Goal: Communication & Community: Connect with others

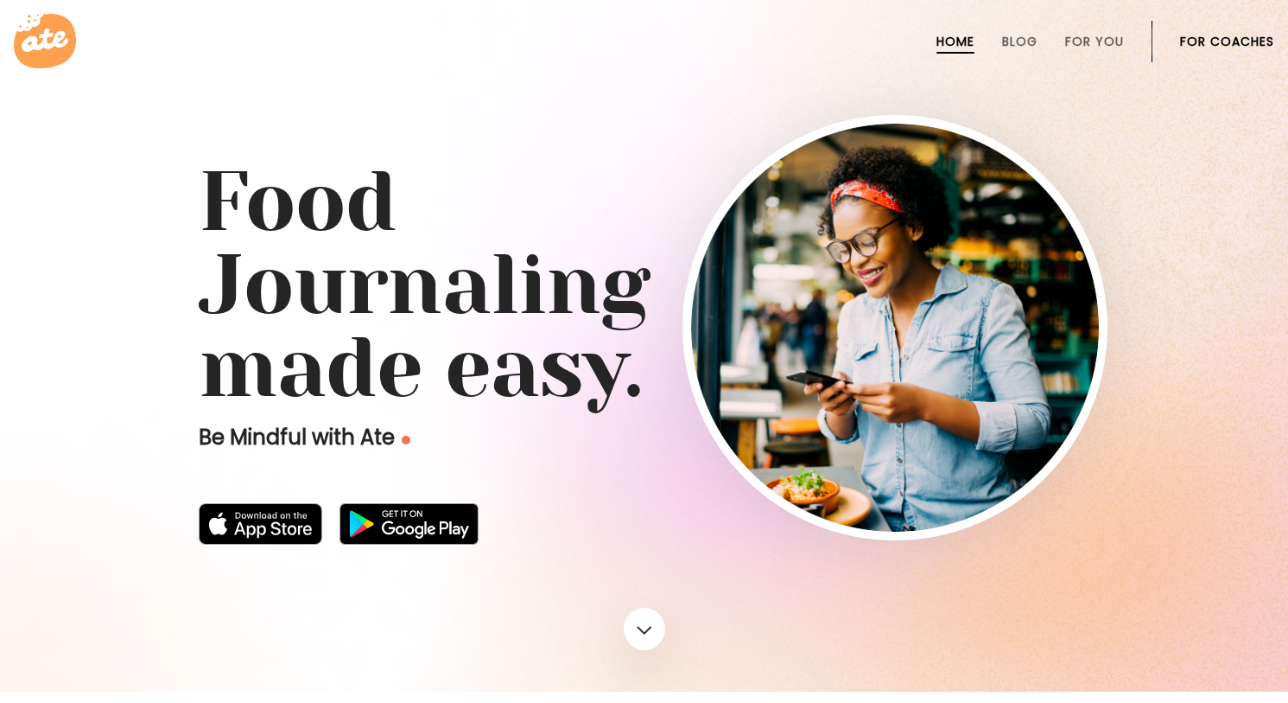
click at [1215, 38] on link "For Coaches" at bounding box center [1227, 42] width 94 height 14
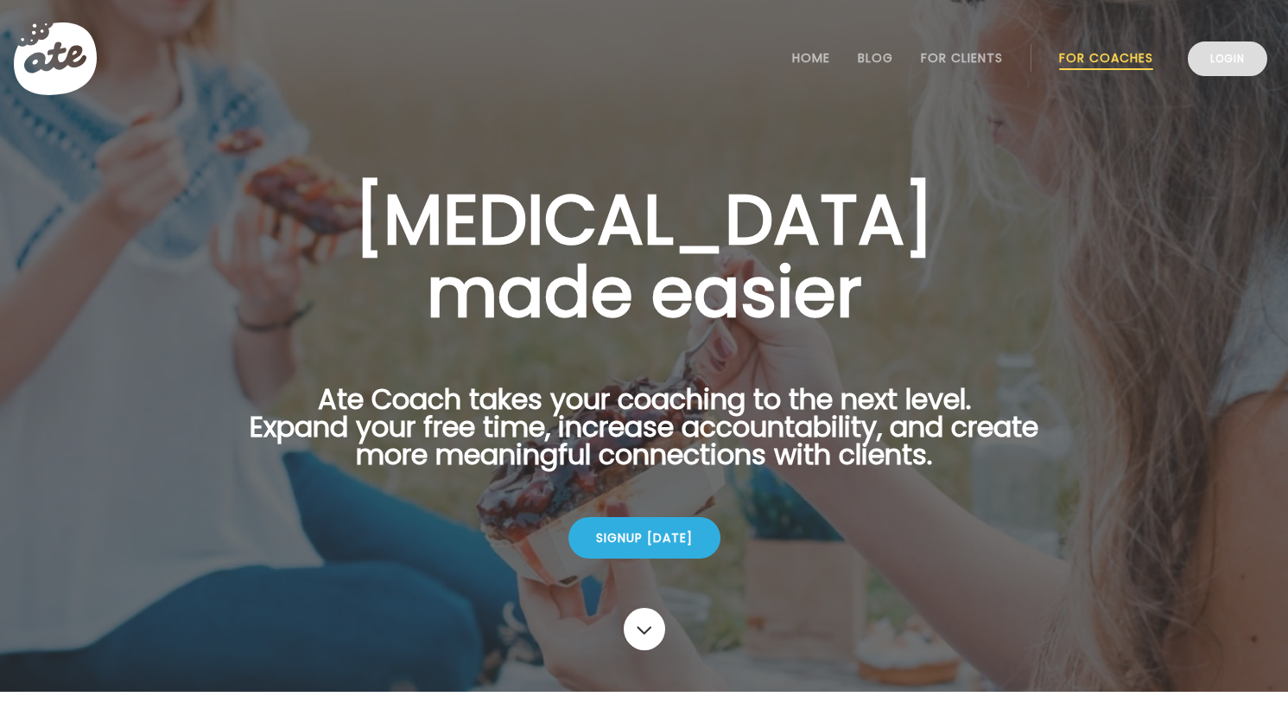
click at [1250, 52] on link "Login" at bounding box center [1228, 58] width 80 height 35
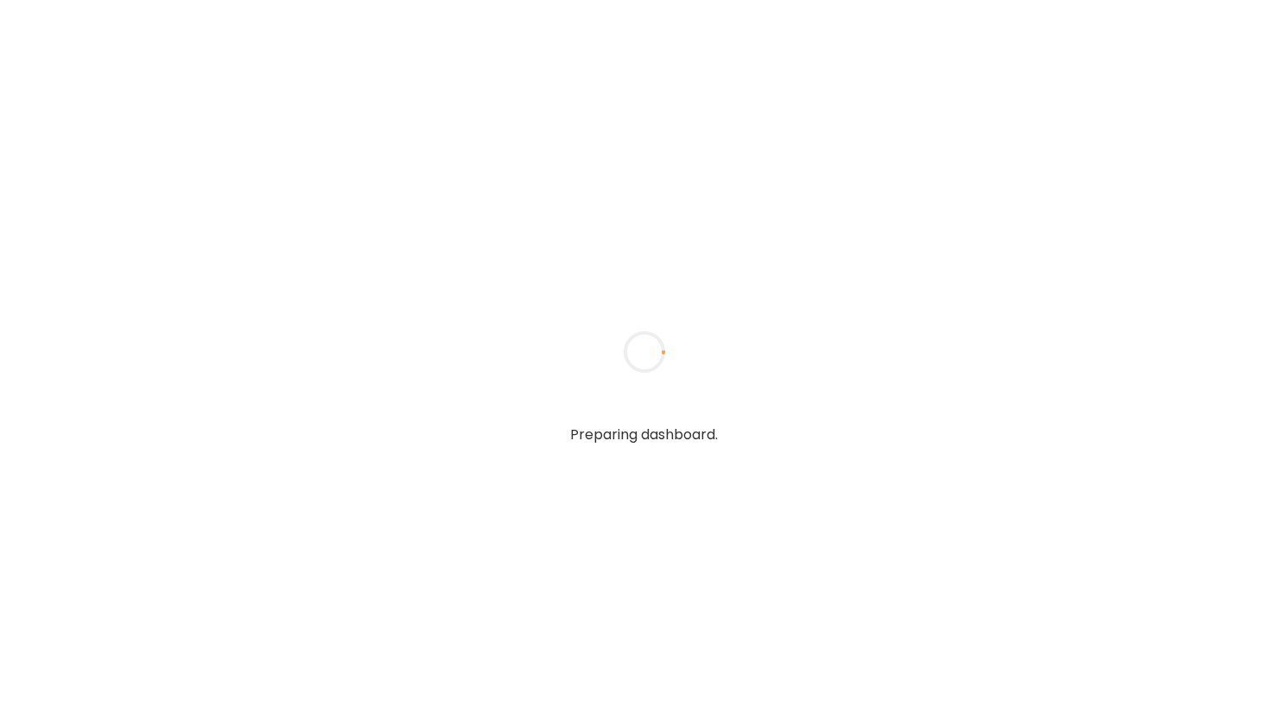
type textarea "**********"
type input "**********"
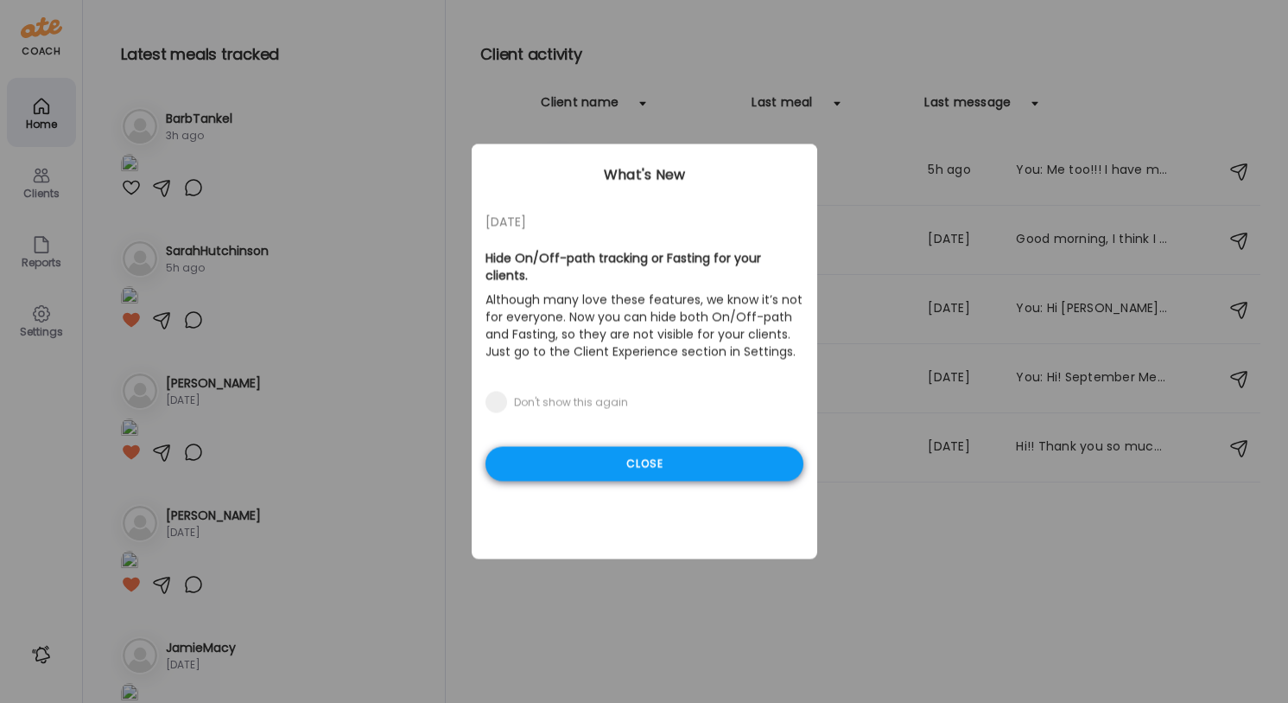
click at [650, 466] on div "Close" at bounding box center [645, 464] width 318 height 35
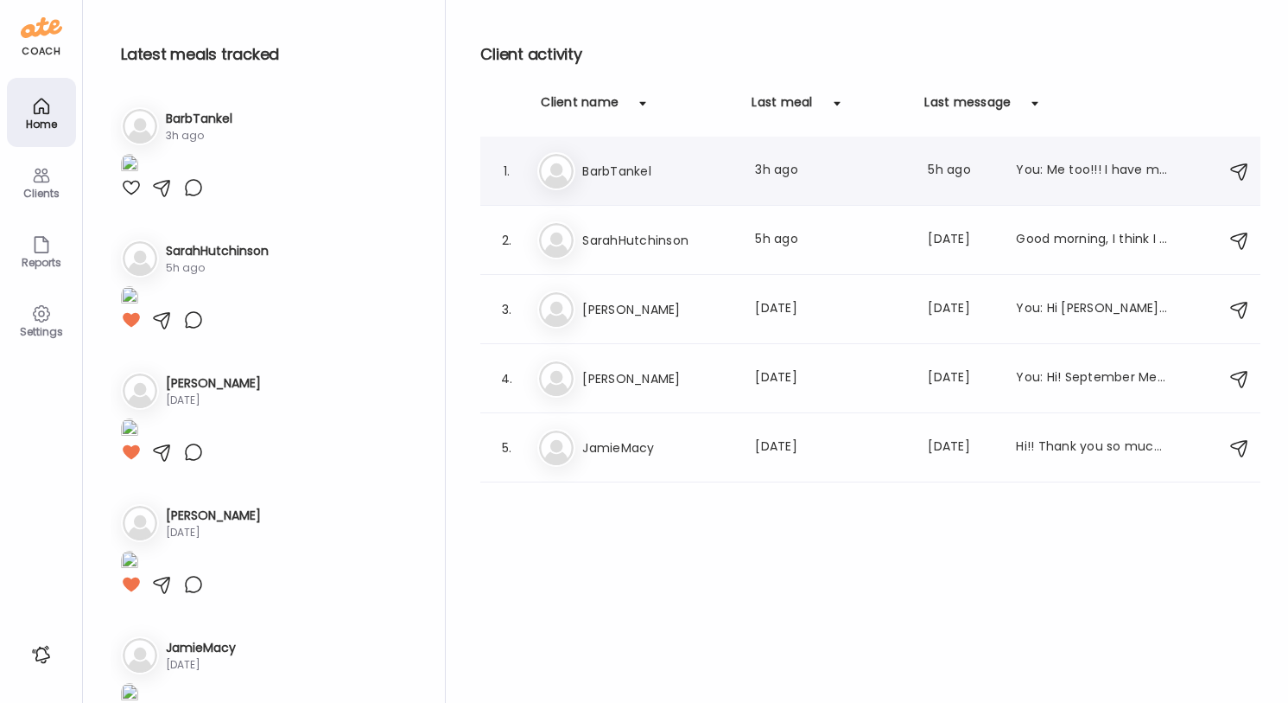
click at [888, 192] on div "1. Ba BarbTankel Last meal: 3h ago Last message: 5h ago You: Me too!!! I have m…" at bounding box center [870, 171] width 780 height 69
click at [1028, 174] on div "You: Me too!!! I have missed you! Sent link above for alkalier :)" at bounding box center [1092, 171] width 152 height 21
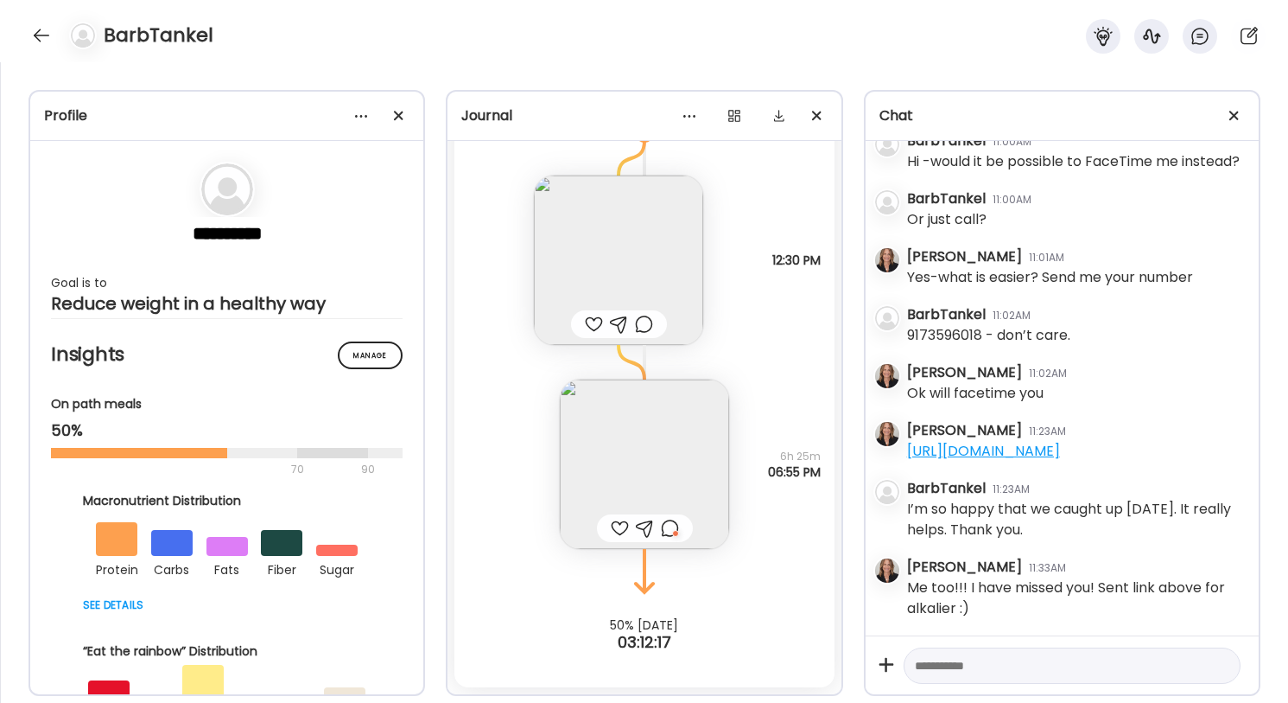
scroll to position [8970, 0]
click at [670, 529] on div at bounding box center [670, 528] width 18 height 21
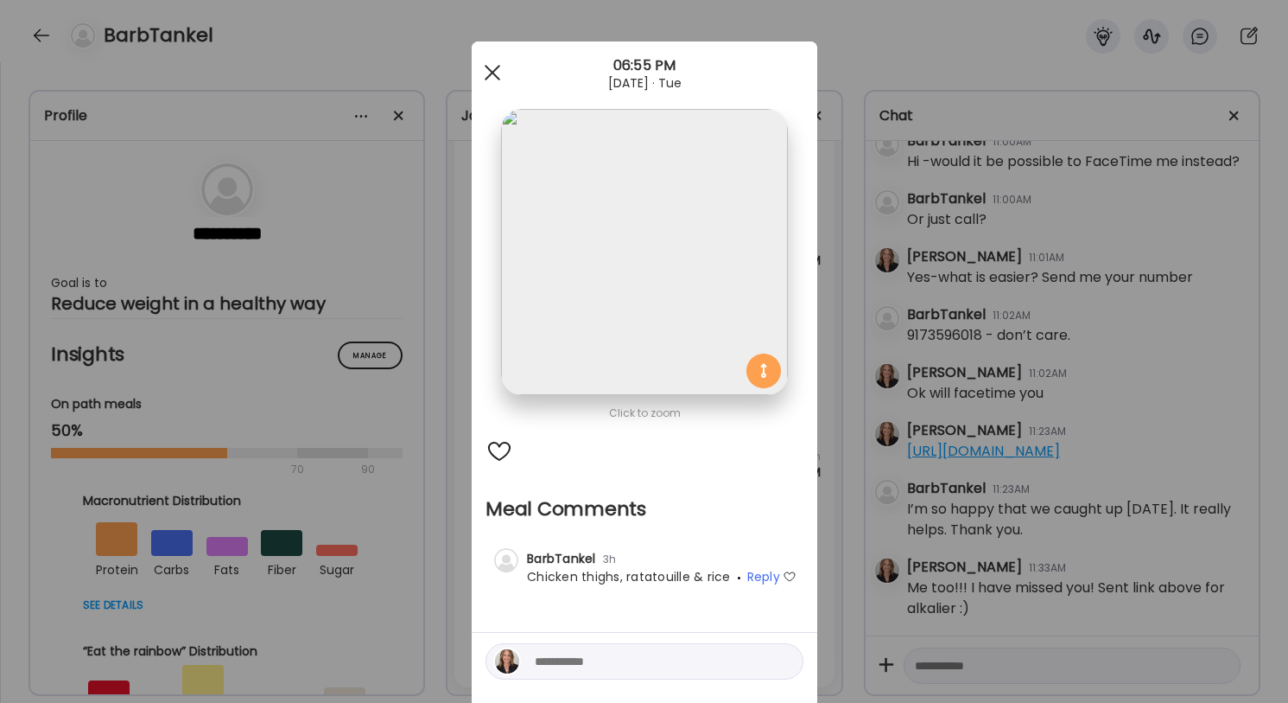
click at [493, 71] on span at bounding box center [492, 73] width 16 height 16
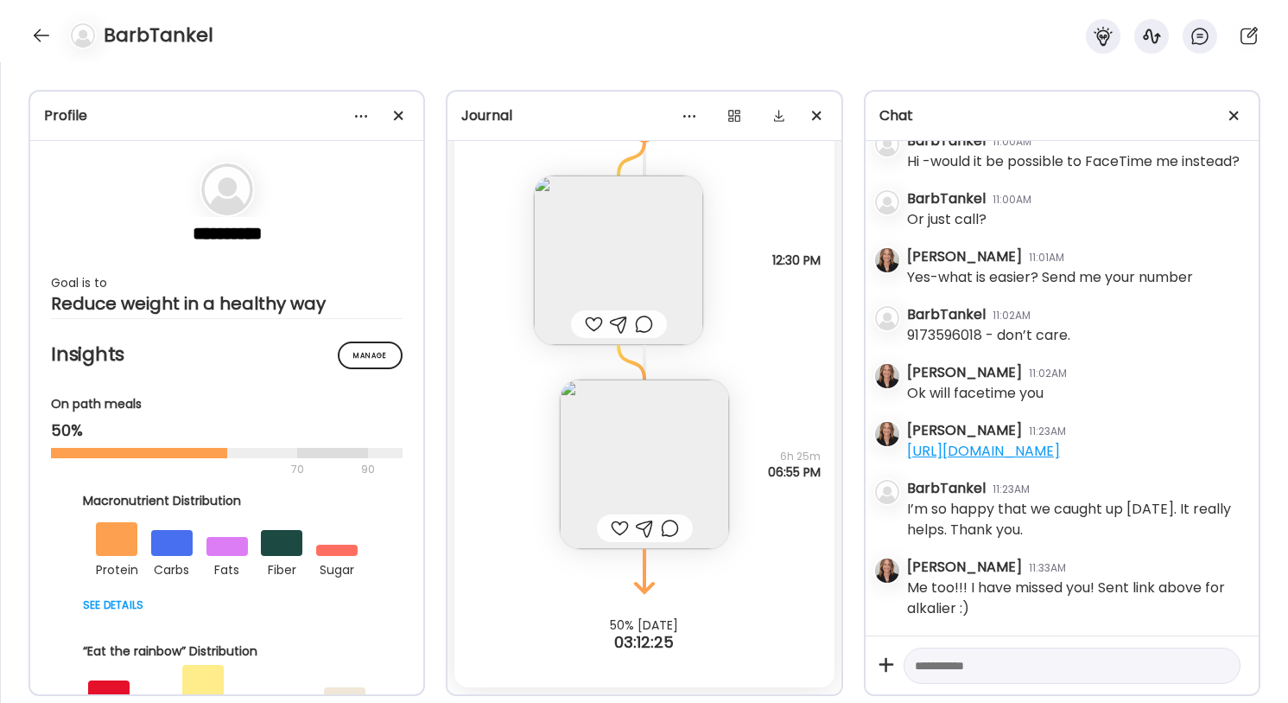
click at [624, 521] on div at bounding box center [620, 528] width 18 height 21
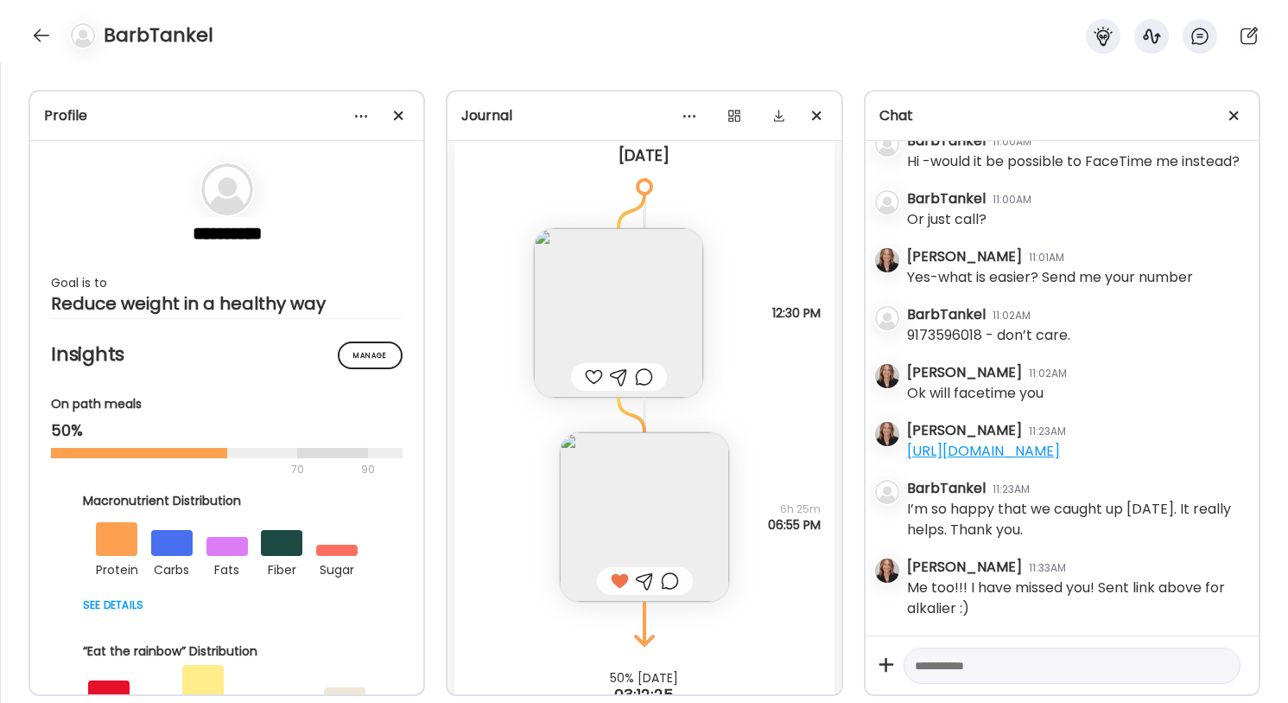
scroll to position [8915, 0]
